Goal: Answer question/provide support

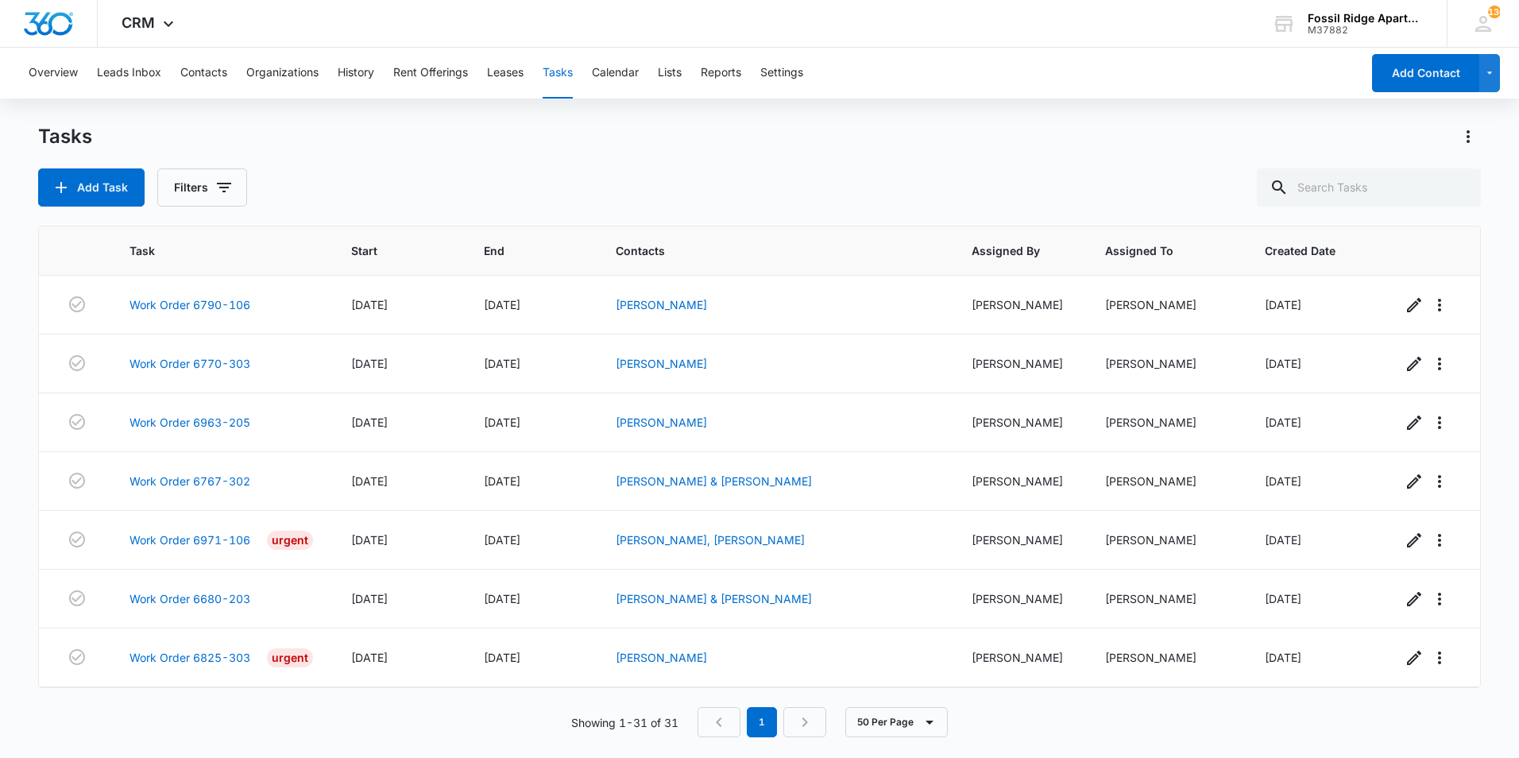
scroll to position [1411, 0]
click at [314, 191] on div "Add Task Filters" at bounding box center [759, 187] width 1443 height 38
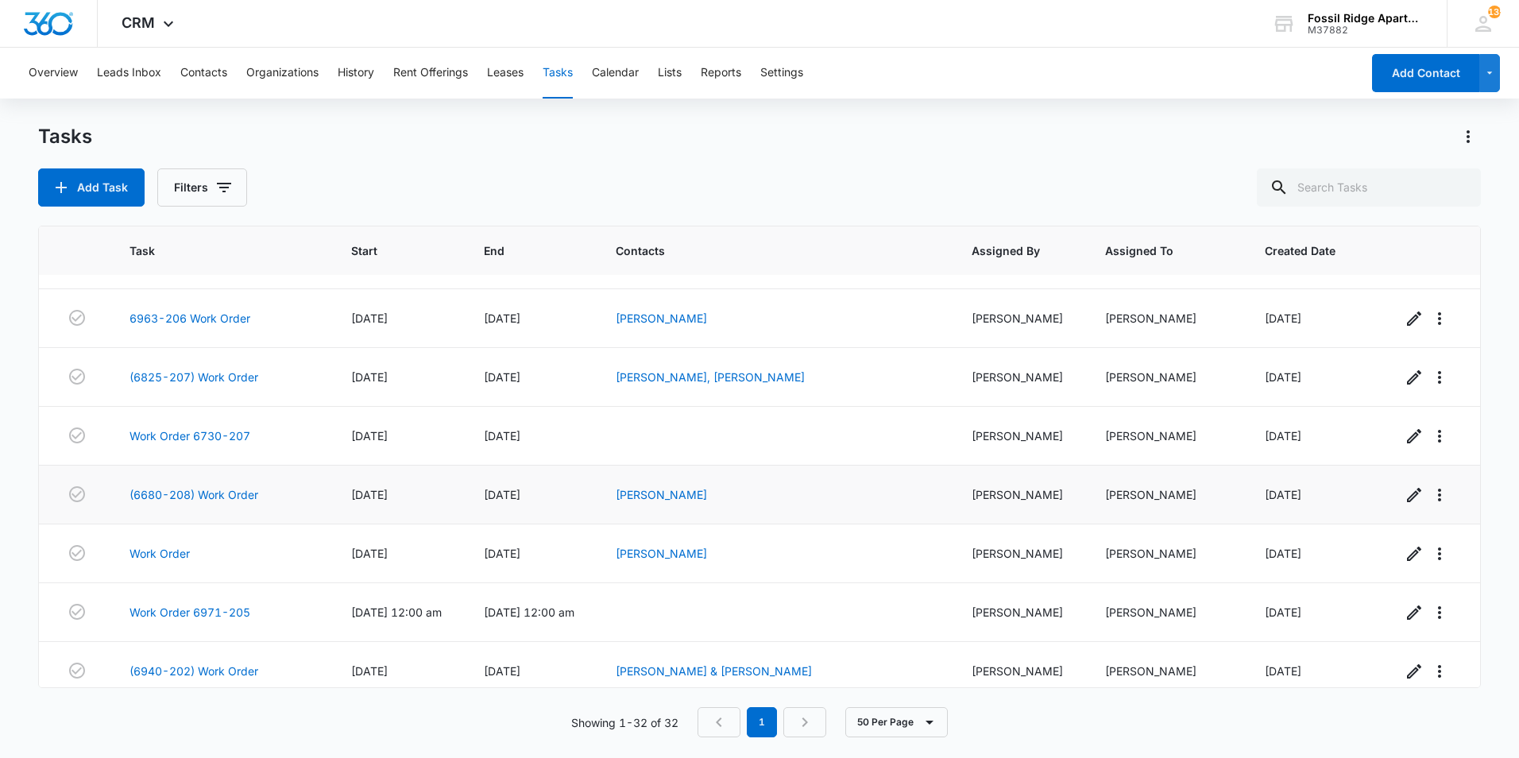
scroll to position [1469, 0]
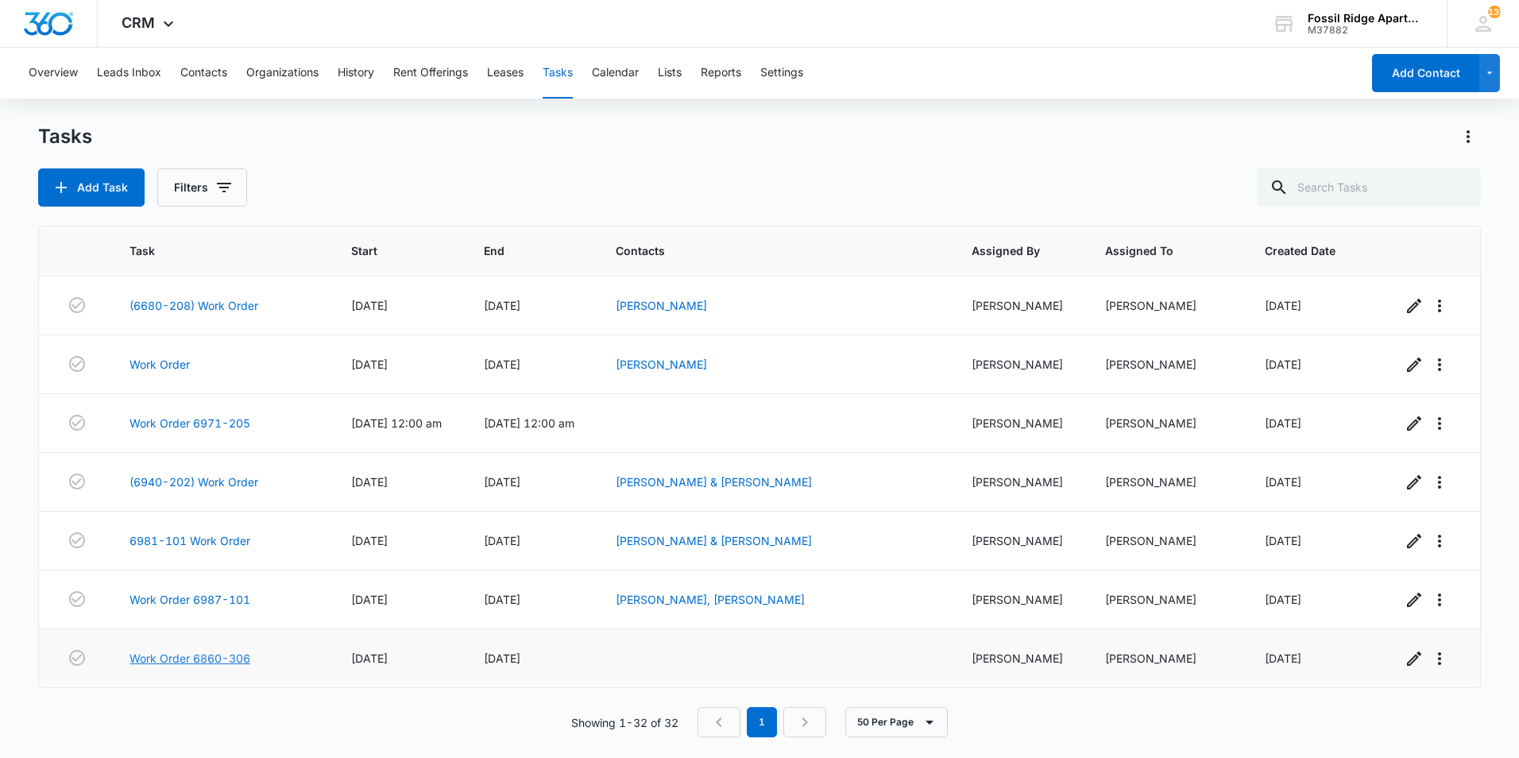
click at [187, 652] on link "Work Order 6860-306" at bounding box center [190, 658] width 121 height 17
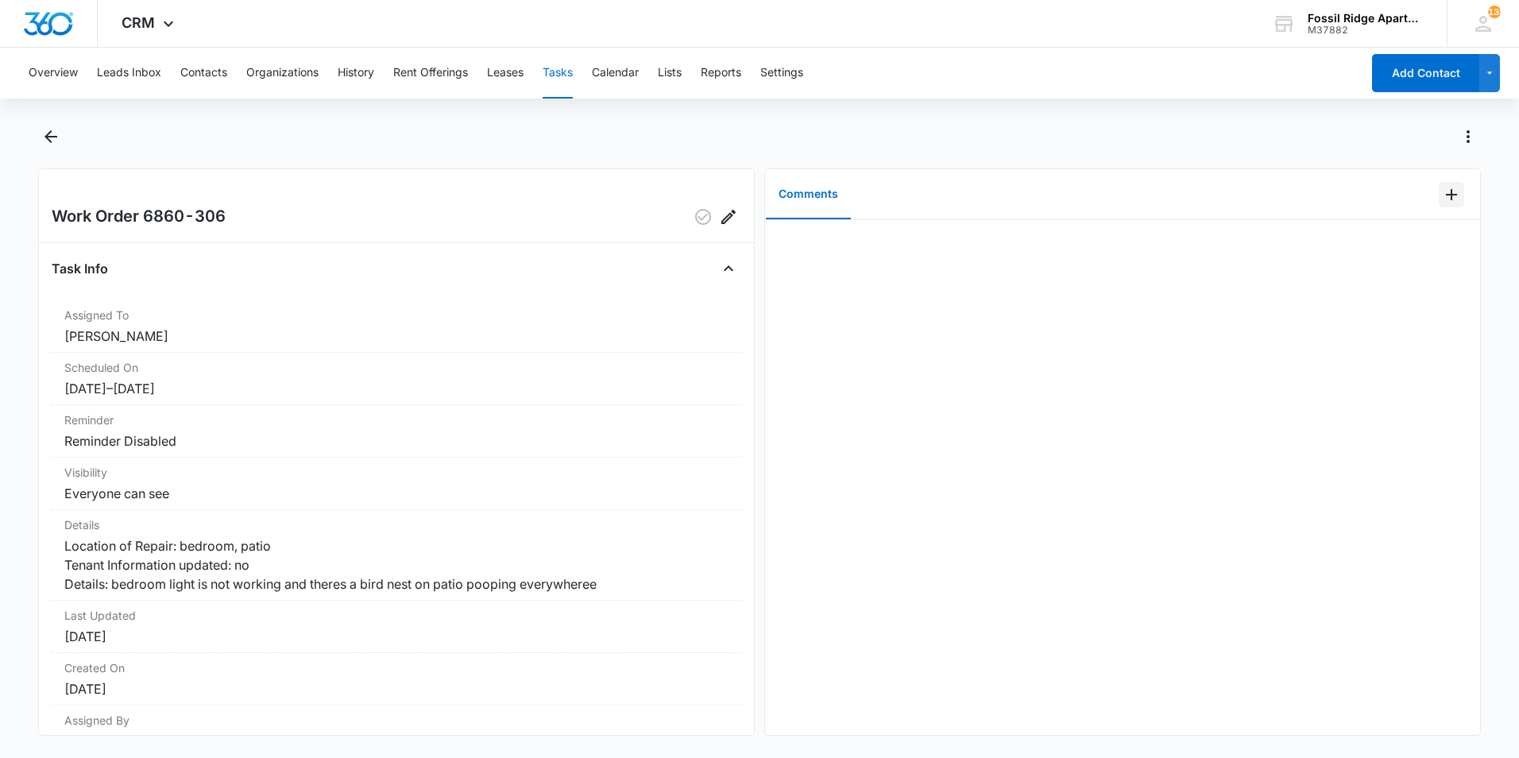
click at [1448, 197] on icon "Add Comment" at bounding box center [1451, 194] width 19 height 19
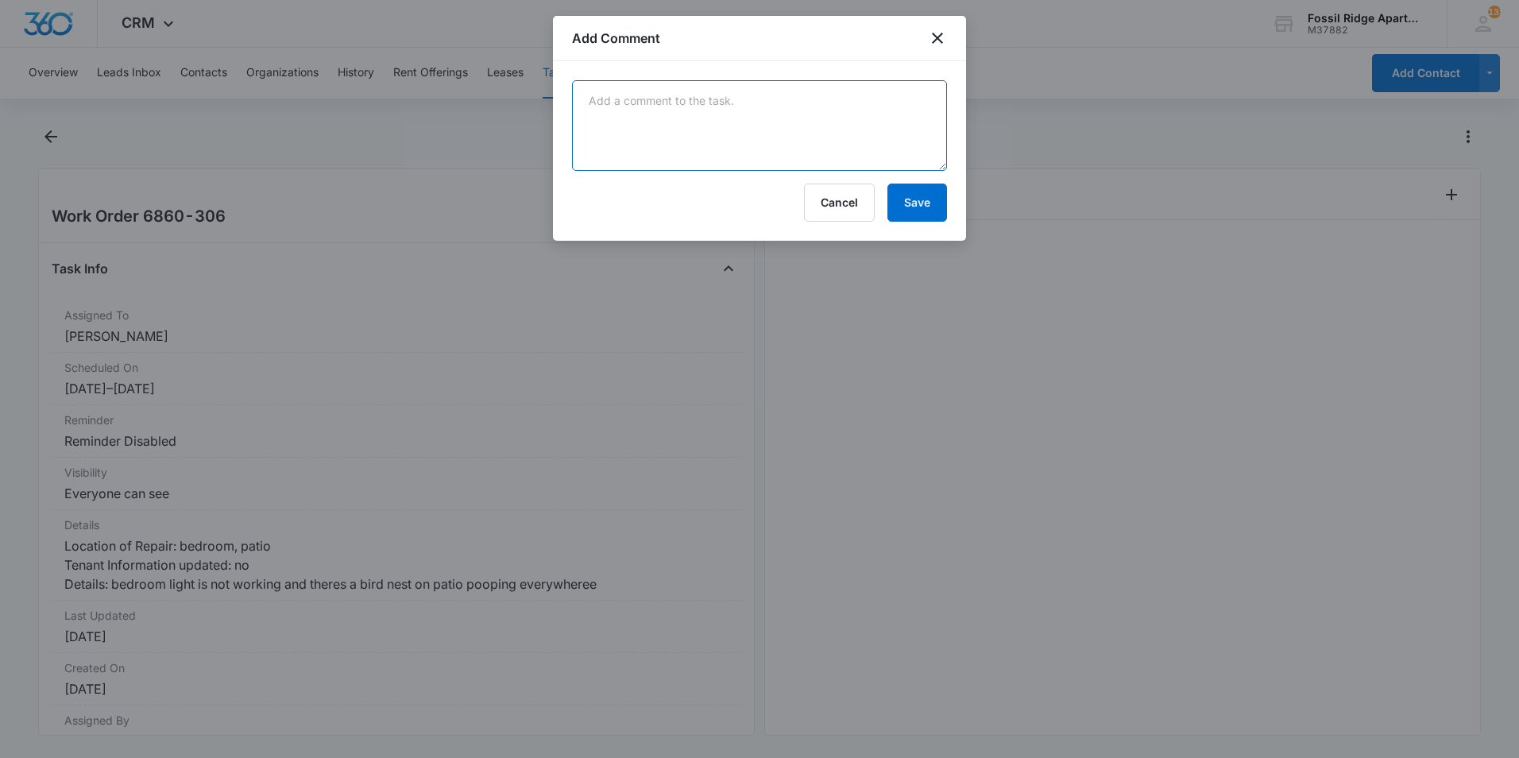
click at [644, 127] on textarea at bounding box center [759, 125] width 375 height 91
type textarea "Replaced all of the master bedroom ceiling lights. We also, removed the bird ne…"
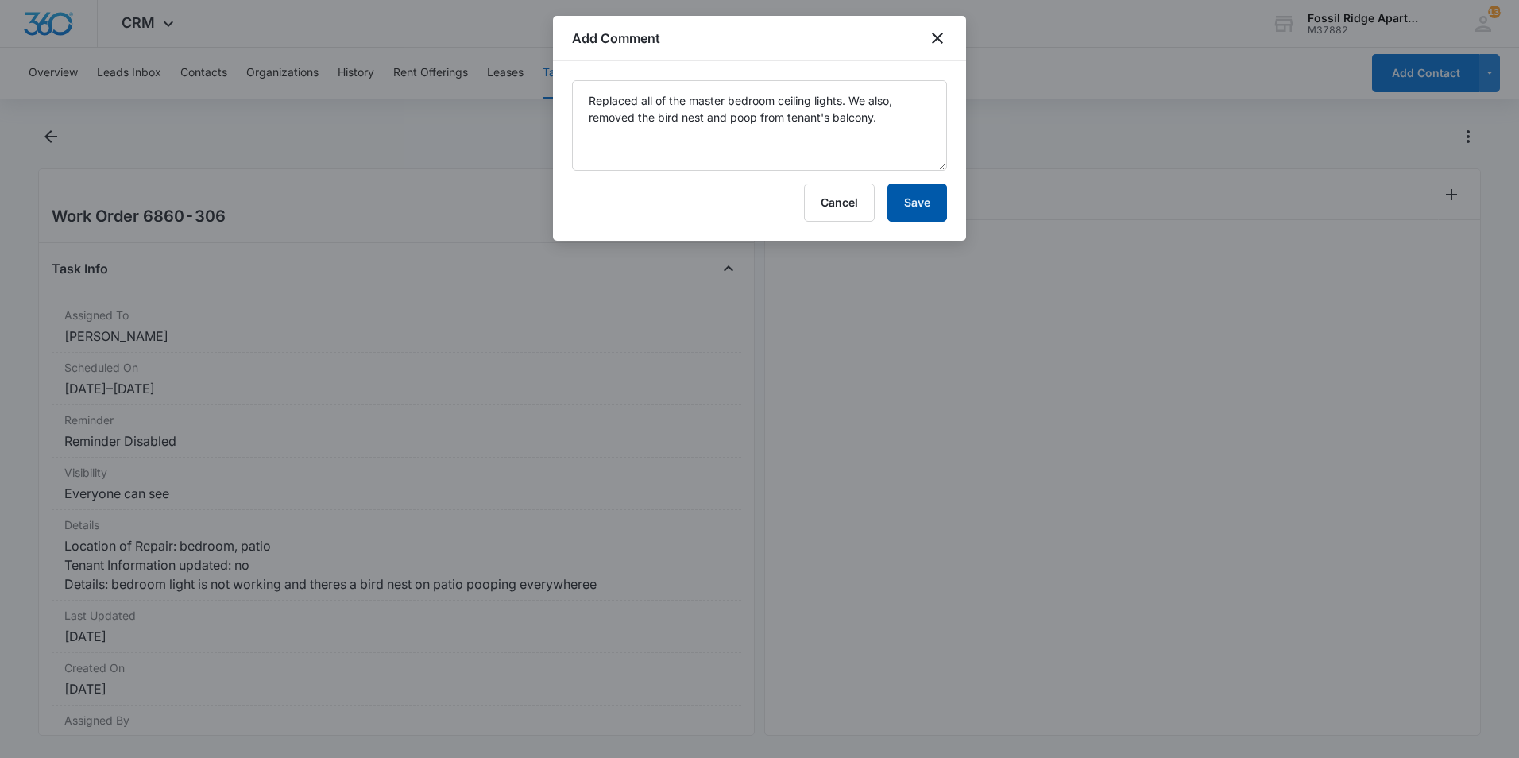
click at [919, 209] on button "Save" at bounding box center [918, 203] width 60 height 38
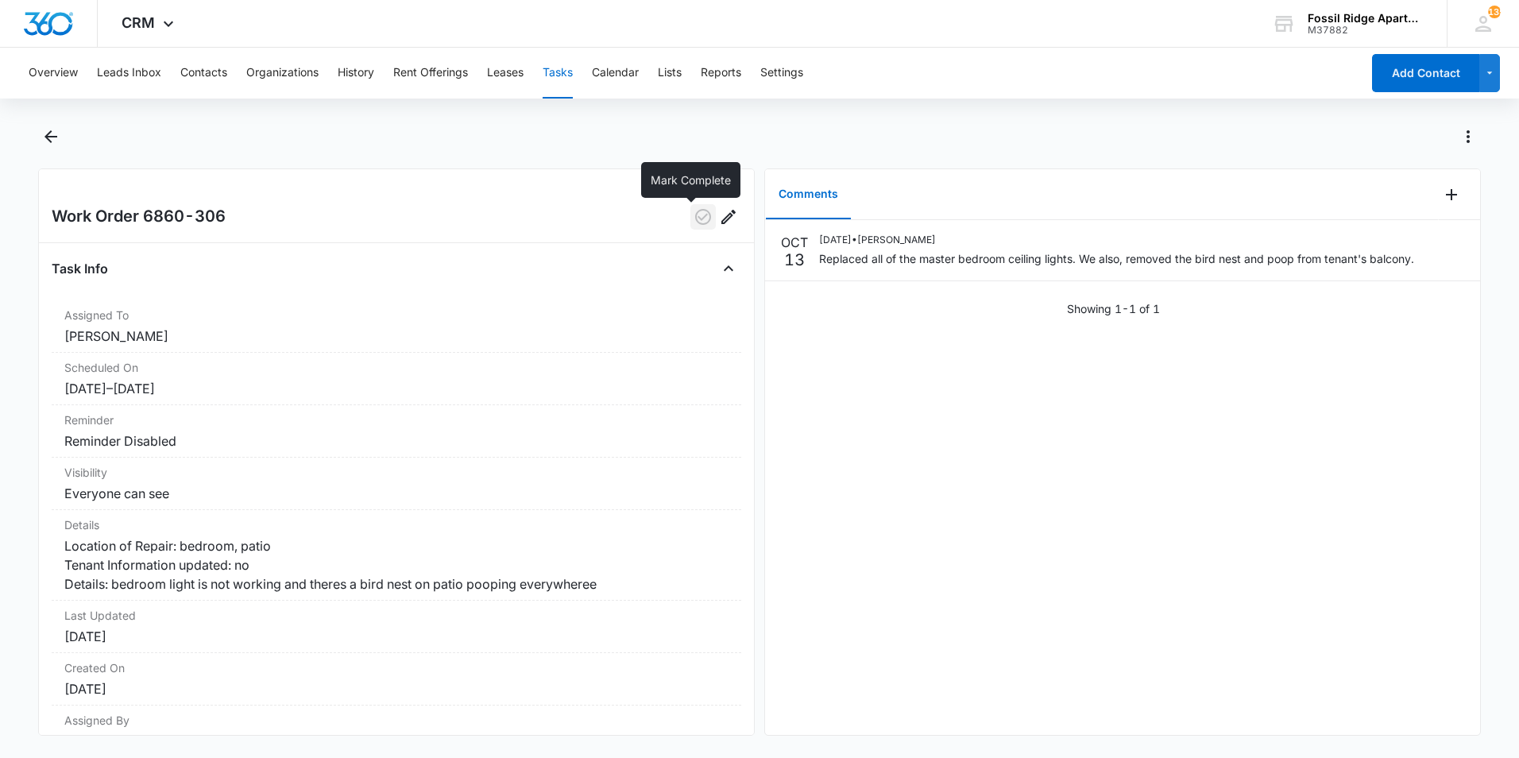
click at [694, 220] on icon "button" at bounding box center [703, 216] width 19 height 19
click at [42, 139] on icon "Back" at bounding box center [50, 136] width 19 height 19
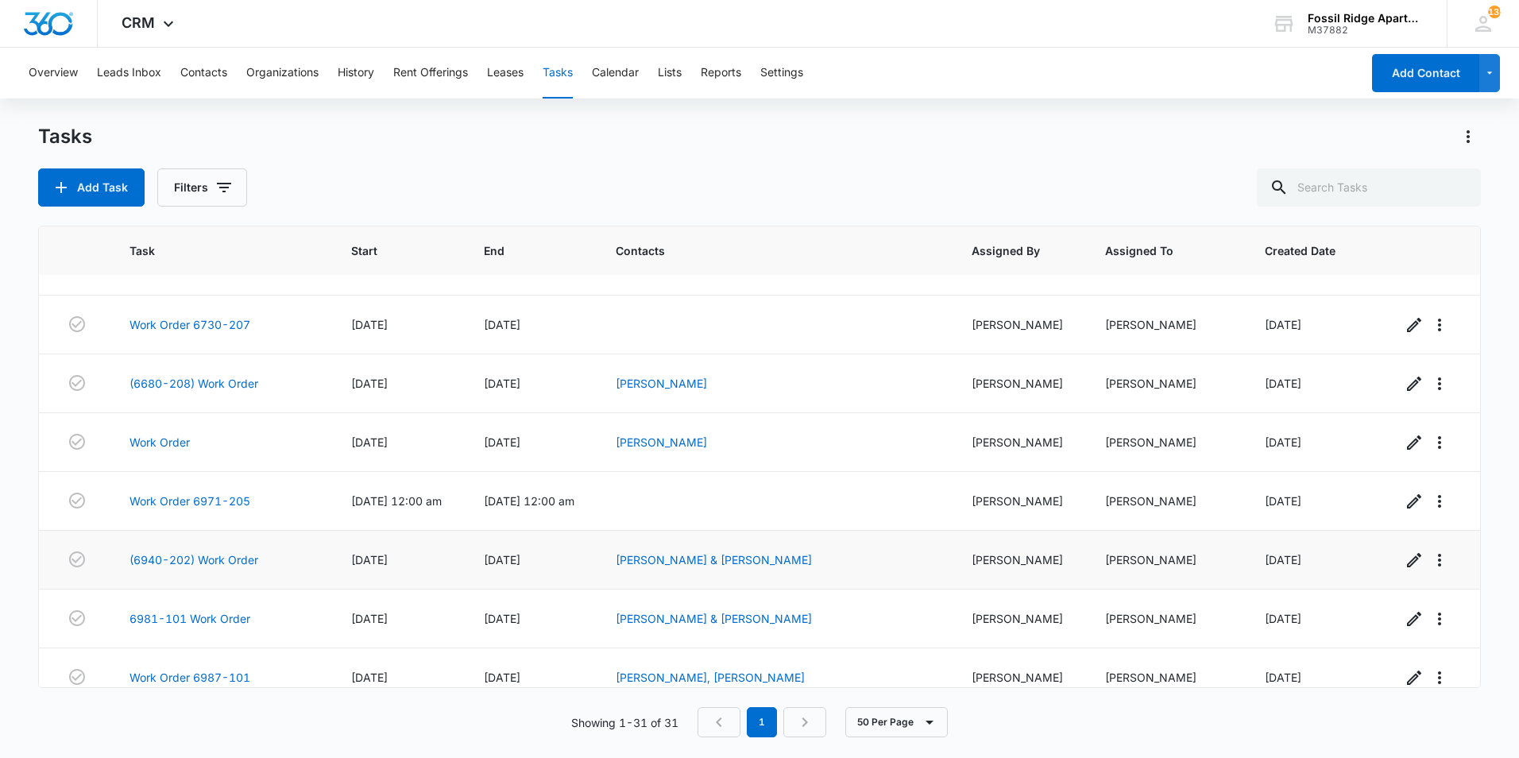
scroll to position [1411, 0]
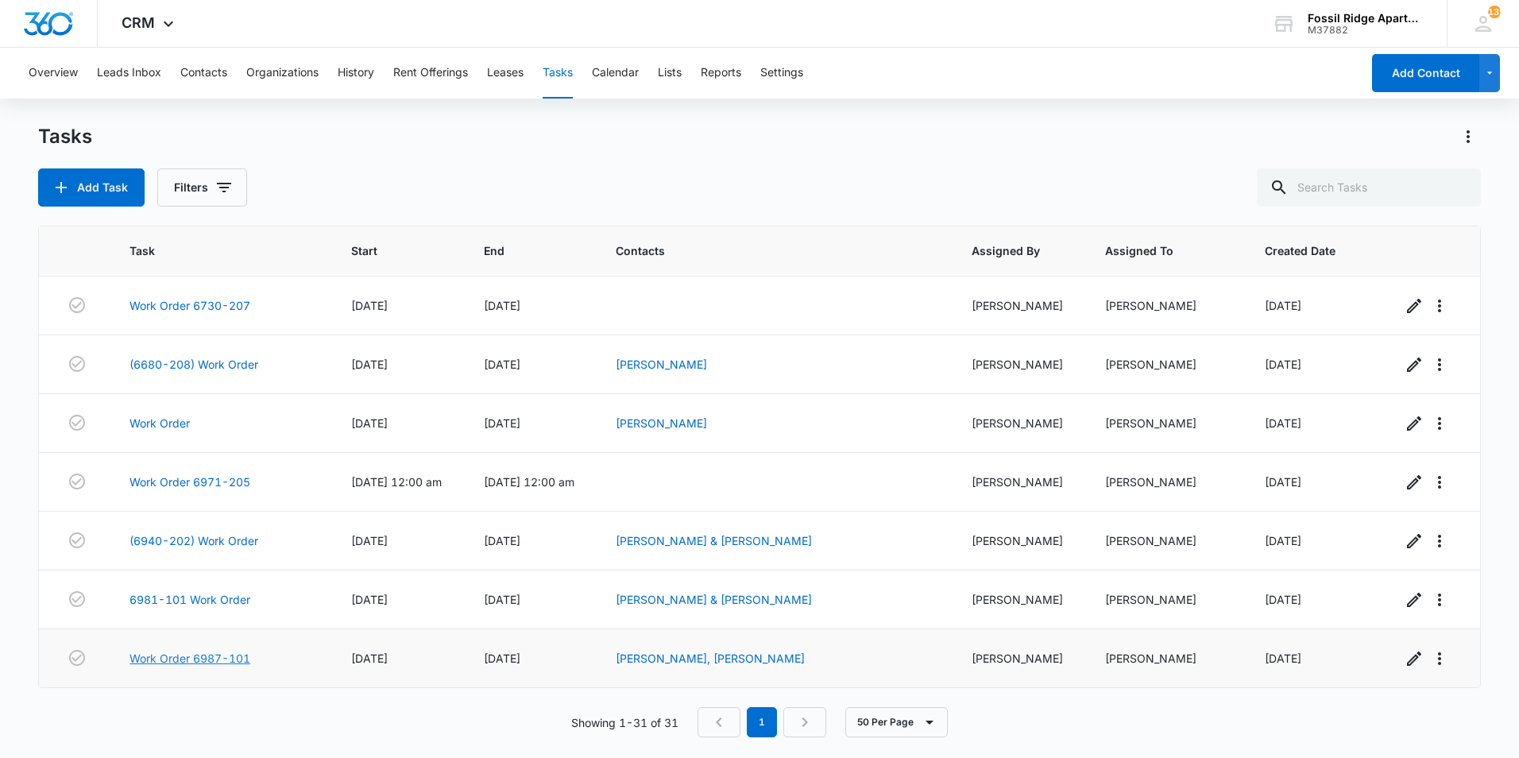
click at [236, 651] on link "Work Order 6987-101" at bounding box center [190, 658] width 121 height 17
